Goal: Navigation & Orientation: Understand site structure

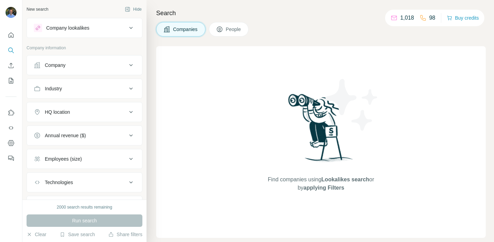
click at [306, 93] on img at bounding box center [321, 130] width 72 height 77
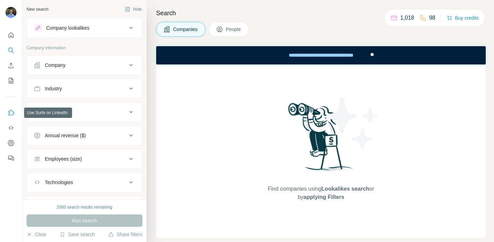
click at [11, 111] on icon "Use Surfe on LinkedIn" at bounding box center [11, 112] width 7 height 7
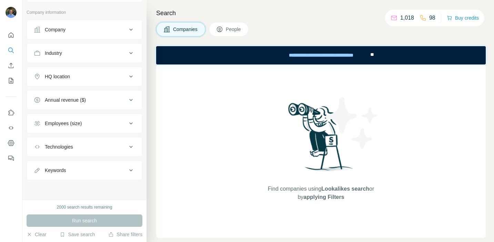
scroll to position [35, 0]
click at [62, 172] on div "Keywords" at bounding box center [55, 170] width 21 height 7
click at [84, 144] on div "Technologies" at bounding box center [80, 147] width 93 height 7
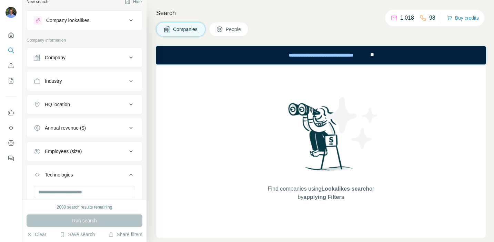
scroll to position [0, 0]
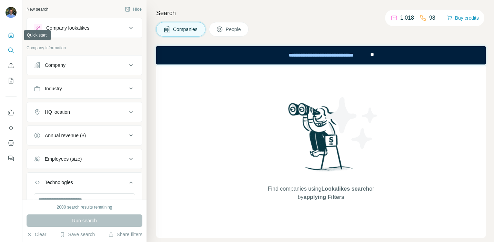
click at [10, 33] on icon "Quick start" at bounding box center [11, 34] width 5 height 5
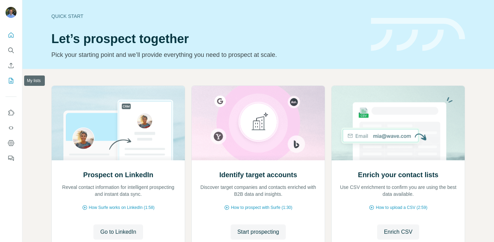
click at [11, 80] on icon "My lists" at bounding box center [11, 80] width 7 height 7
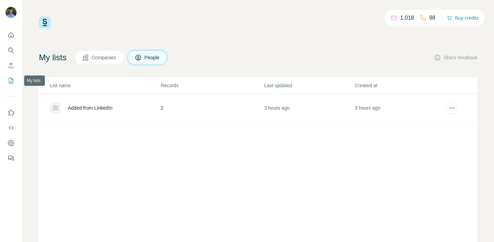
click at [11, 80] on icon "My lists" at bounding box center [11, 80] width 7 height 7
click at [13, 156] on icon "Feedback" at bounding box center [11, 158] width 7 height 7
click at [16, 29] on button "Quick start" at bounding box center [11, 35] width 11 height 12
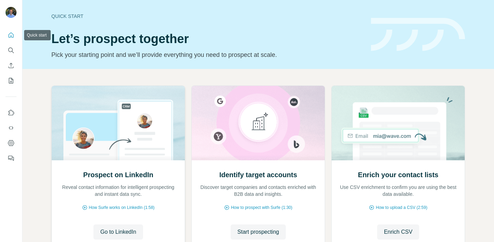
scroll to position [54, 0]
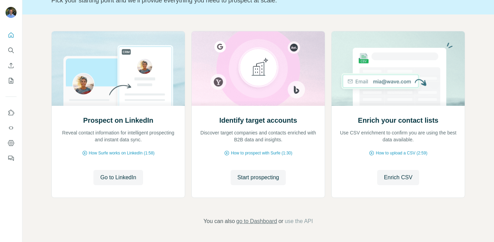
click at [259, 224] on span "go to Dashboard" at bounding box center [256, 221] width 41 height 8
